Goal: Information Seeking & Learning: Learn about a topic

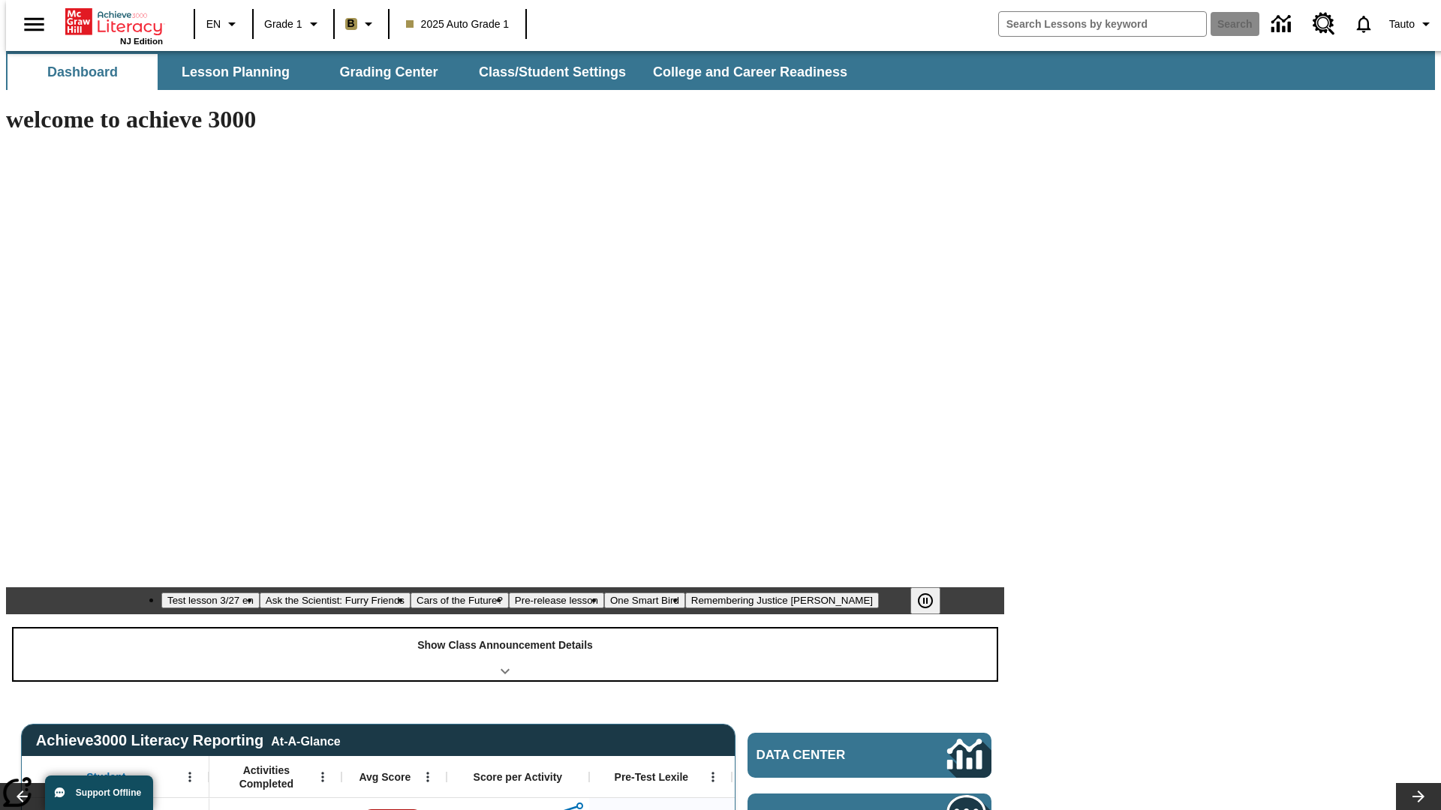
click at [505, 629] on div "Show Class Announcement Details" at bounding box center [505, 655] width 983 height 52
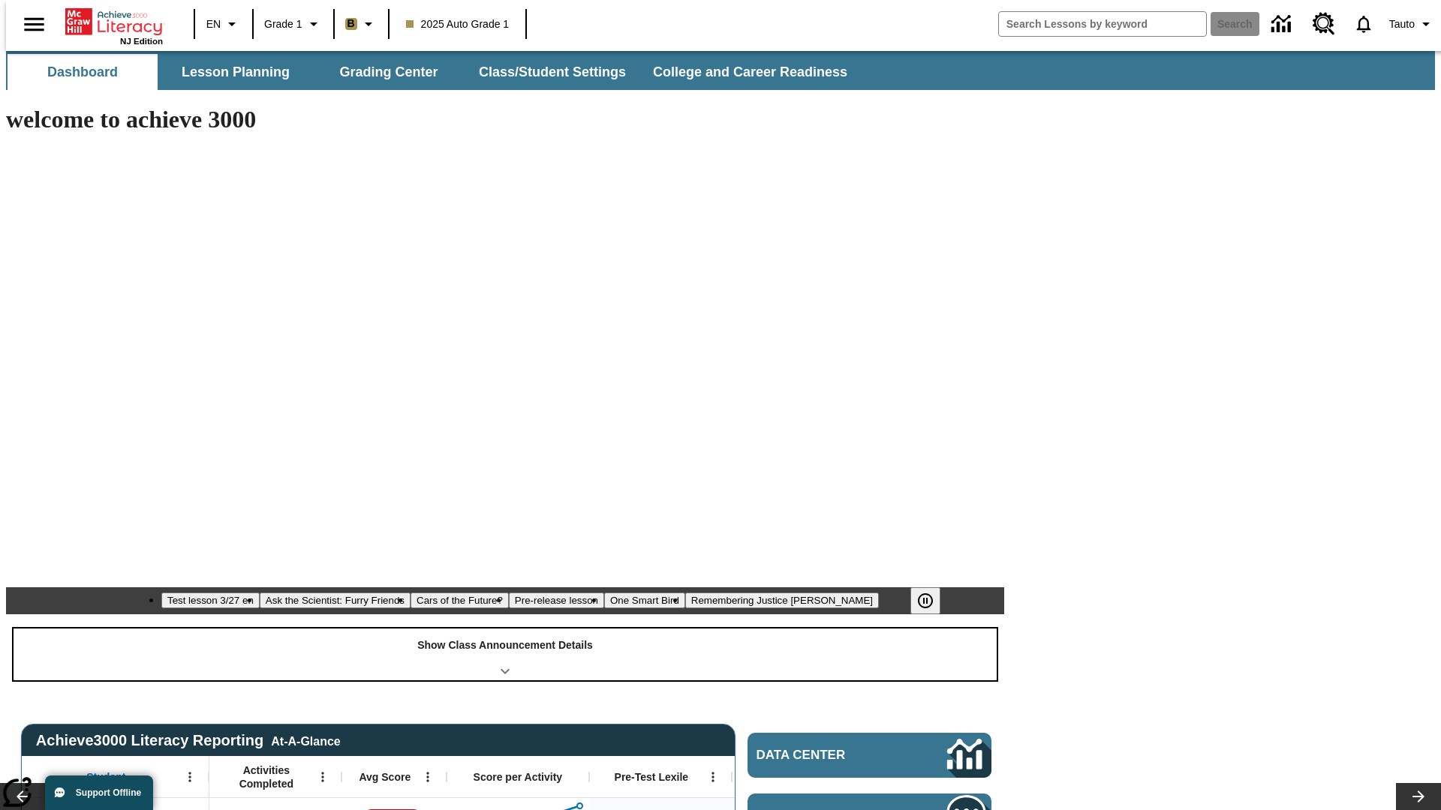
click at [505, 629] on div "Show Class Announcement Details" at bounding box center [505, 655] width 983 height 52
